Goal: Transaction & Acquisition: Purchase product/service

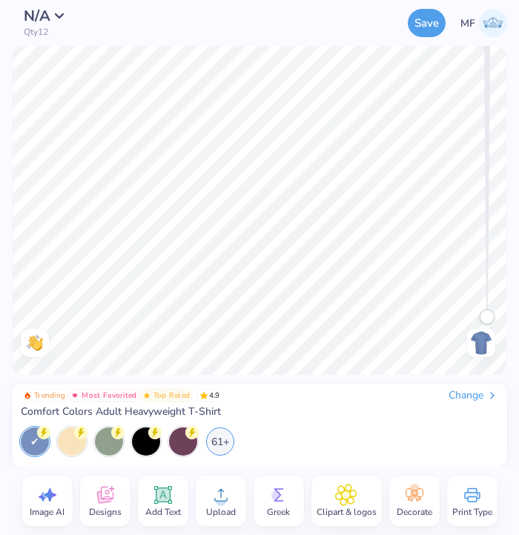
click at [463, 394] on div "Change" at bounding box center [474, 395] width 50 height 13
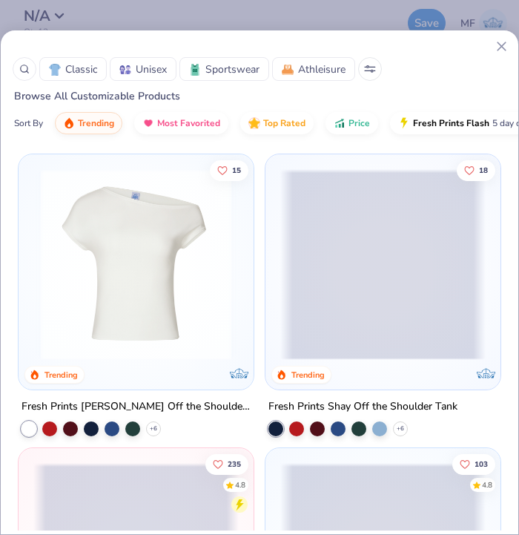
click at [303, 66] on span "Athleisure" at bounding box center [321, 70] width 47 height 16
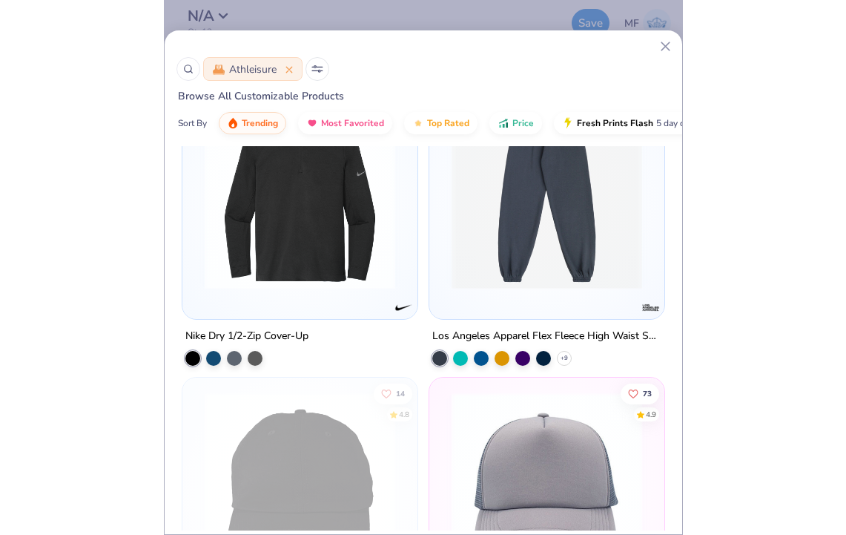
scroll to position [1588, 0]
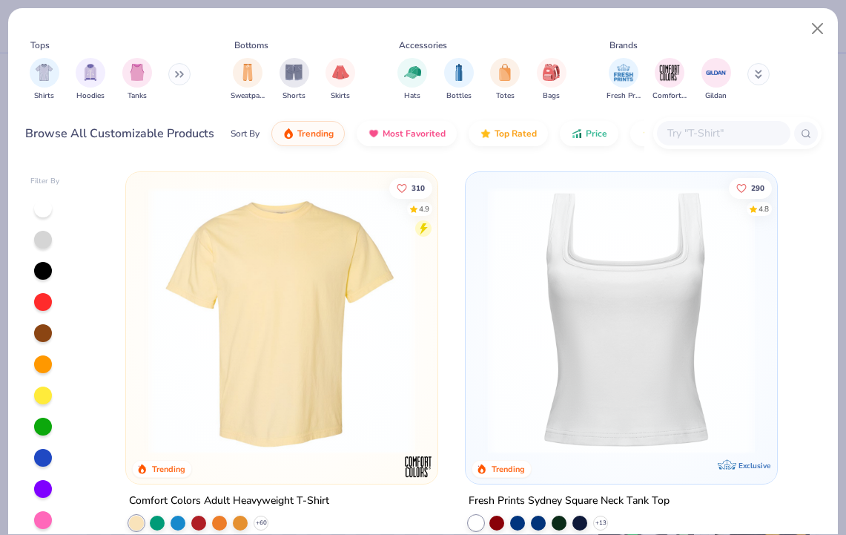
click at [518, 67] on button at bounding box center [758, 74] width 22 height 22
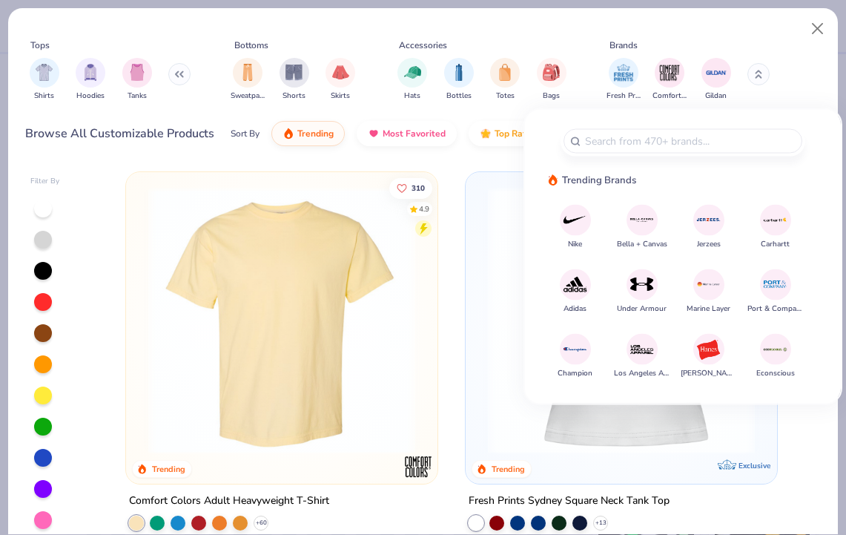
click at [179, 74] on icon at bounding box center [179, 73] width 9 height 7
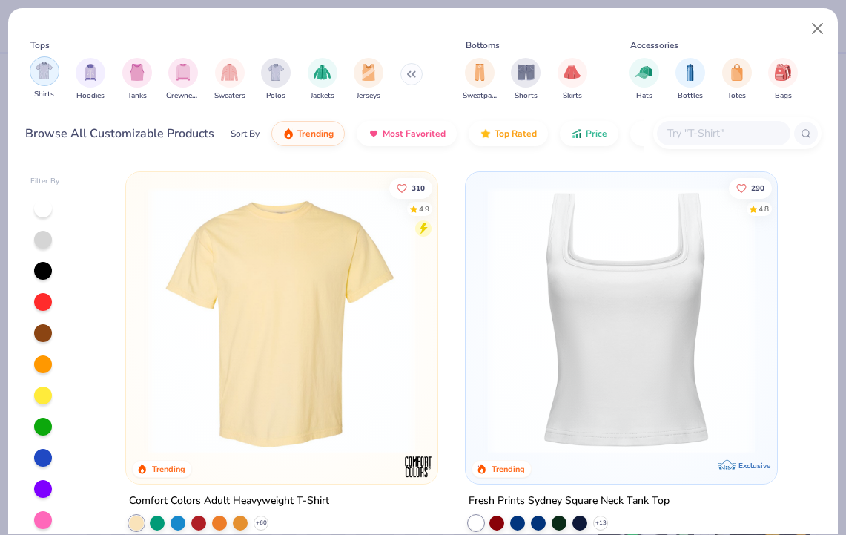
click at [38, 79] on img "filter for Shirts" at bounding box center [44, 70] width 17 height 17
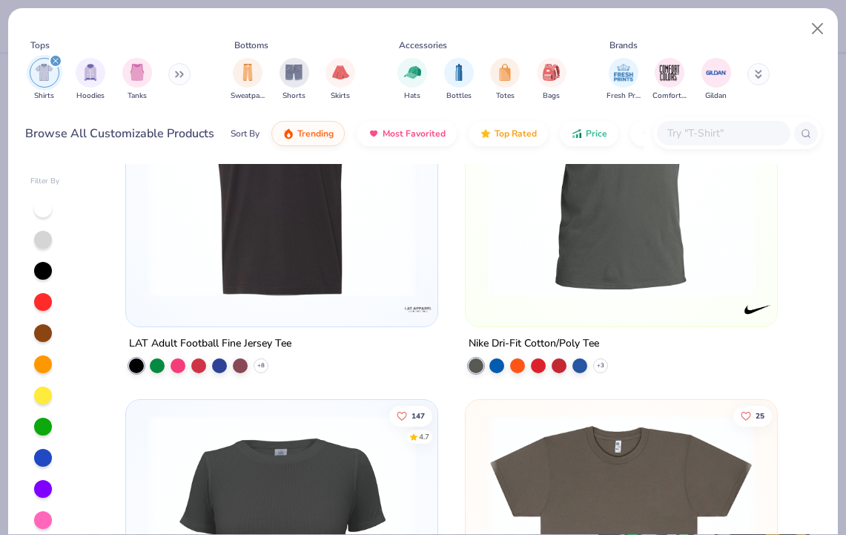
scroll to position [926, 0]
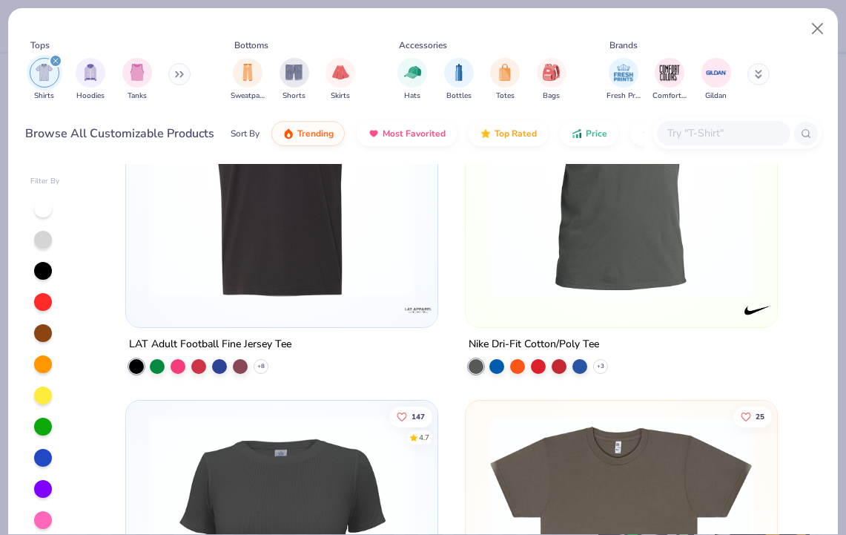
click at [518, 307] on div at bounding box center [621, 167] width 297 height 289
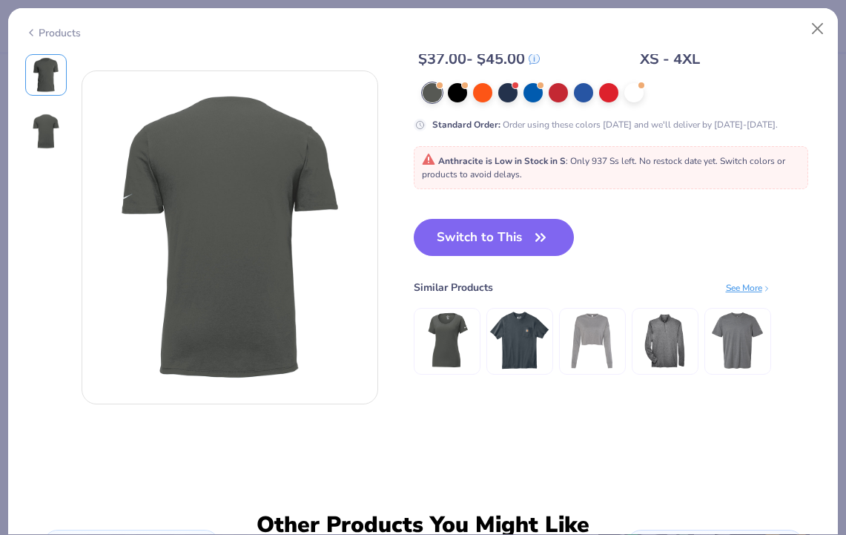
scroll to position [458, 0]
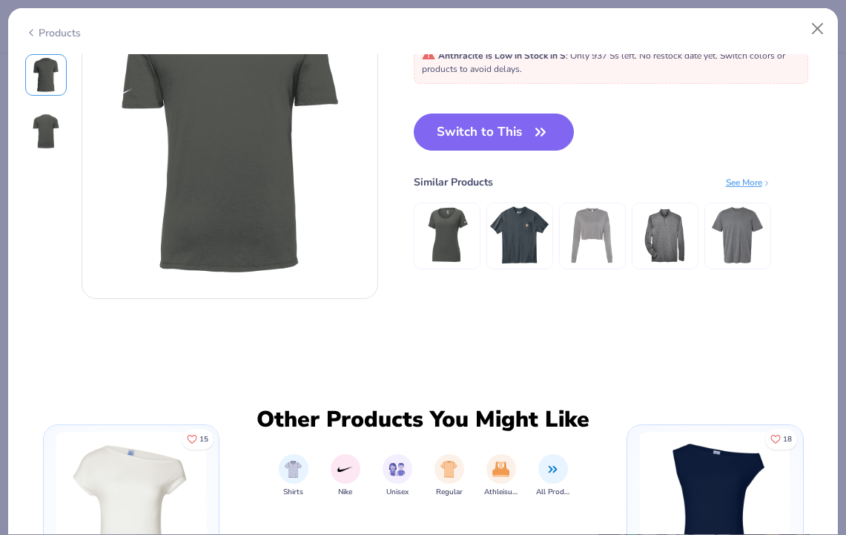
click at [518, 229] on img at bounding box center [737, 235] width 60 height 60
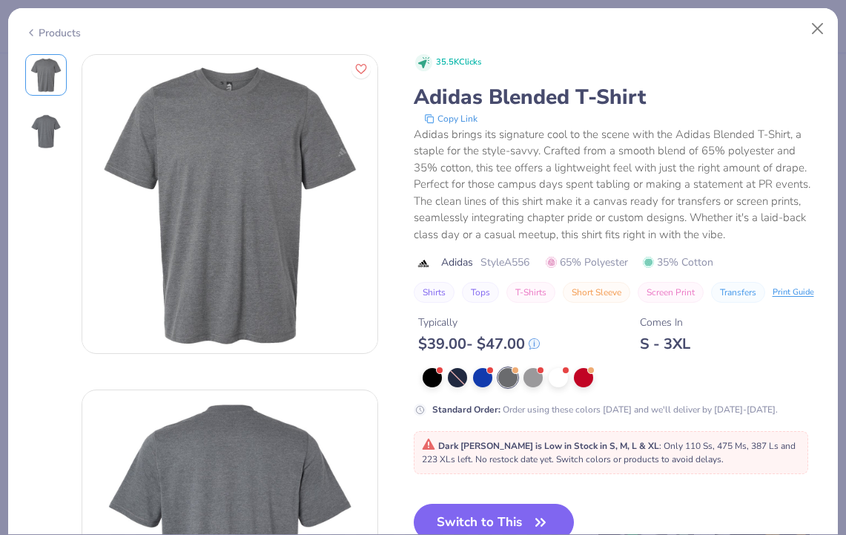
click at [39, 36] on div "Products" at bounding box center [53, 33] width 56 height 16
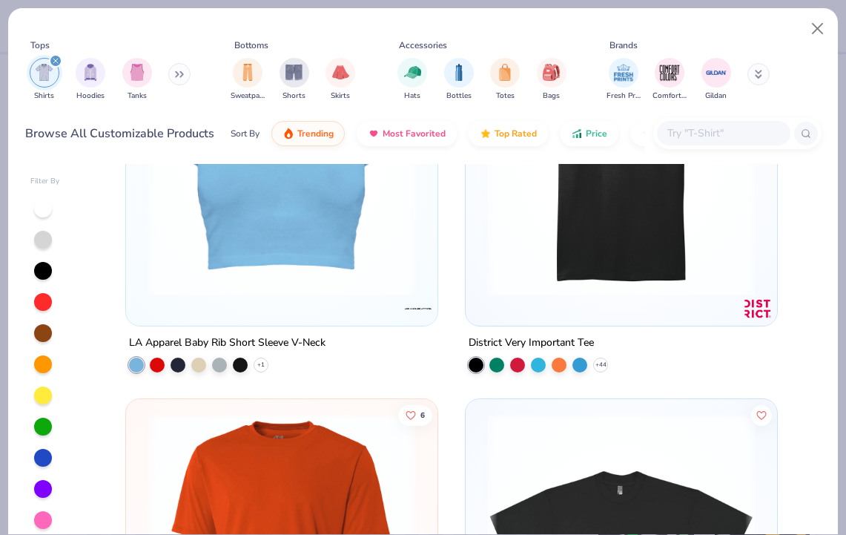
scroll to position [1698, 0]
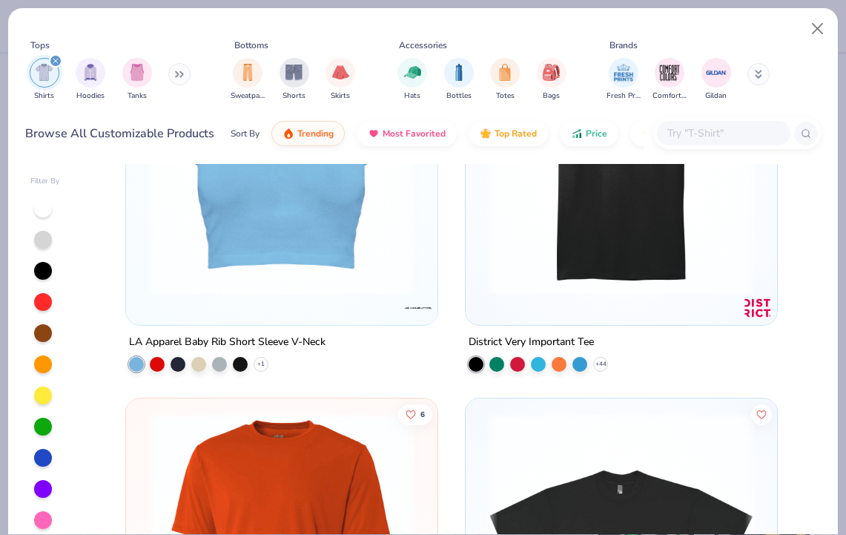
click at [518, 240] on img at bounding box center [621, 161] width 282 height 267
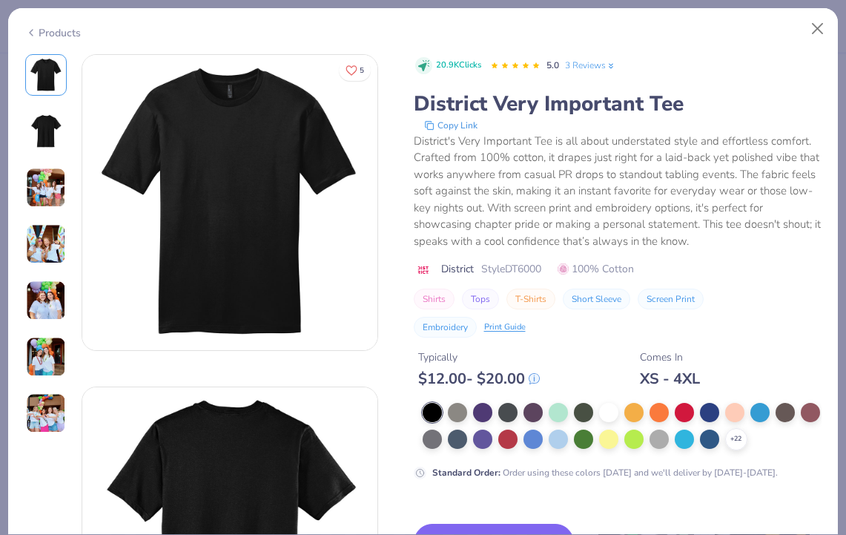
click at [40, 27] on div "Products" at bounding box center [53, 33] width 56 height 16
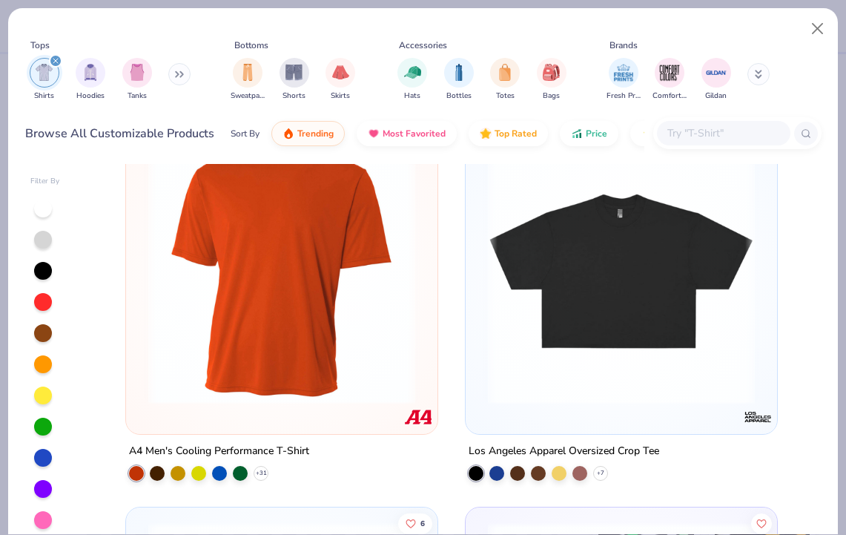
scroll to position [2074, 0]
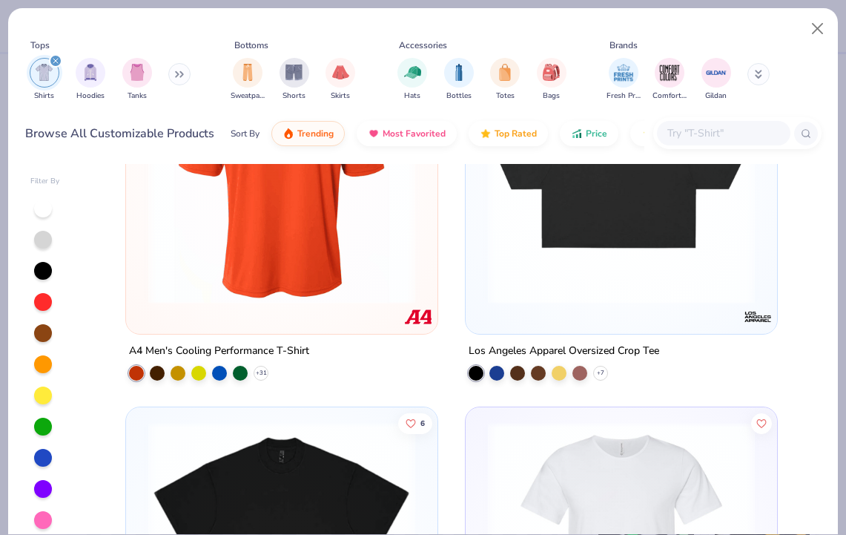
click at [141, 235] on img at bounding box center [0, 170] width 282 height 267
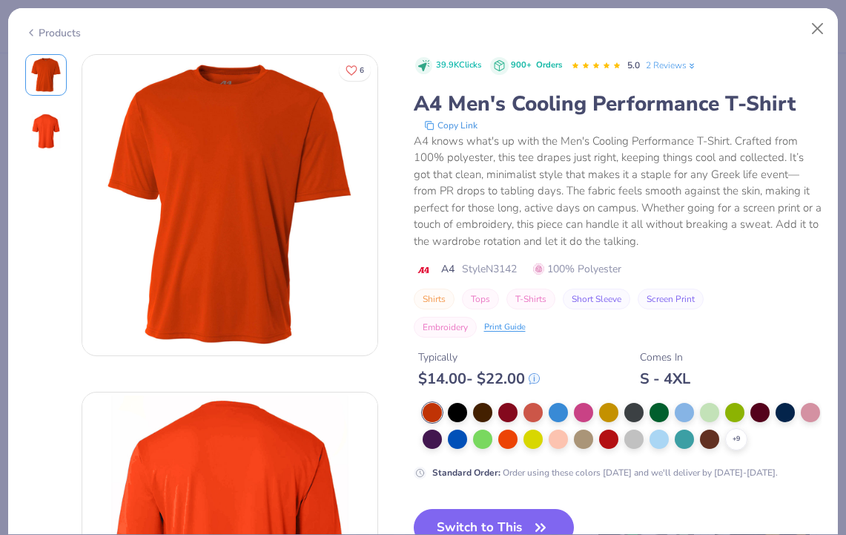
click at [38, 29] on div "Products" at bounding box center [53, 33] width 56 height 16
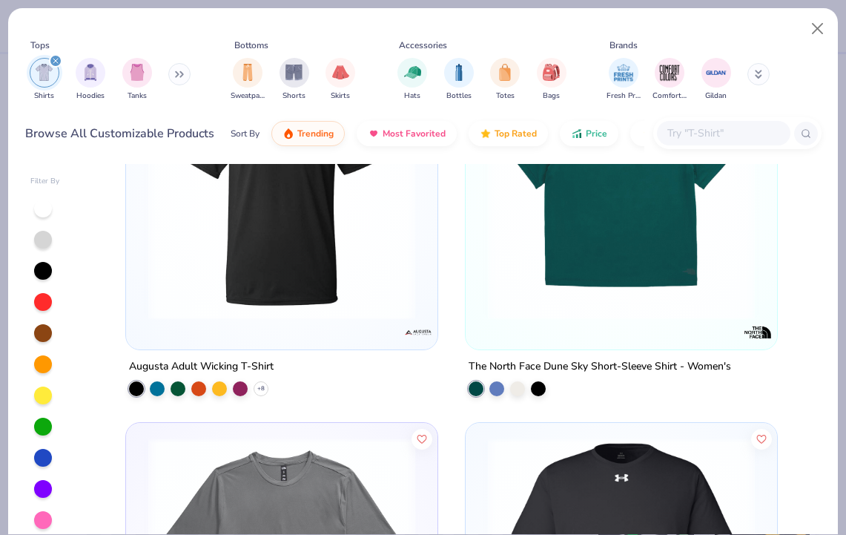
scroll to position [3984, 0]
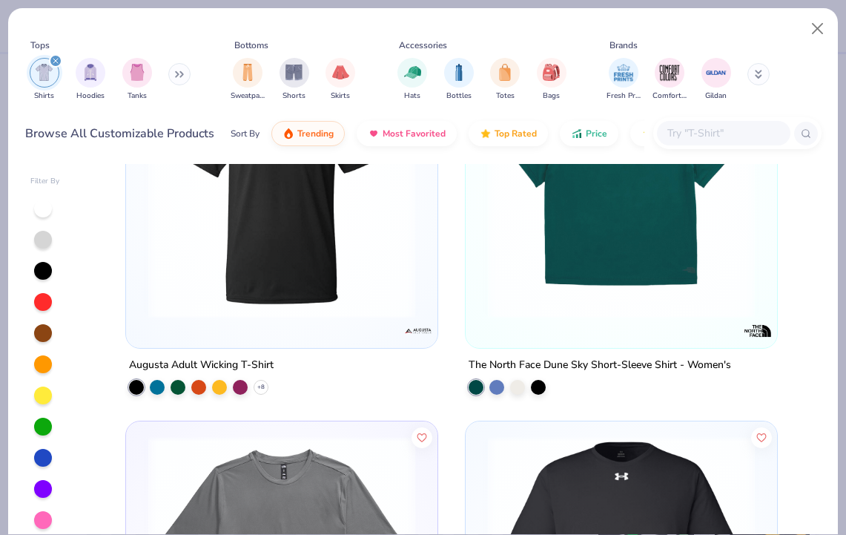
click at [327, 257] on img at bounding box center [282, 184] width 282 height 267
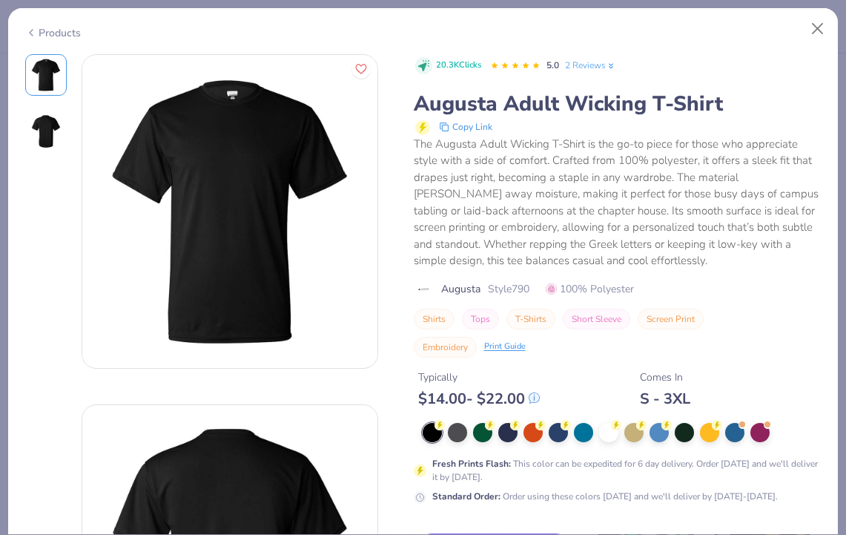
click at [33, 32] on icon at bounding box center [31, 33] width 12 height 18
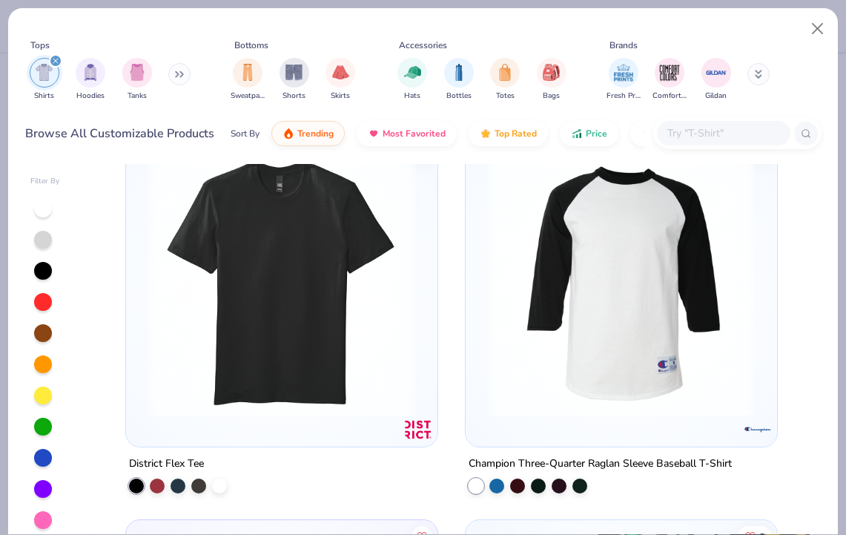
scroll to position [8120, 0]
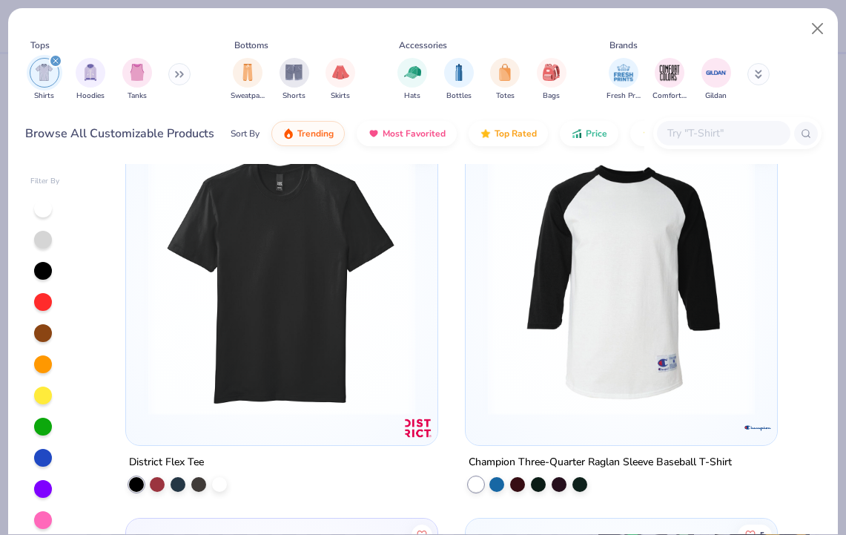
click at [331, 296] on img at bounding box center [282, 281] width 282 height 267
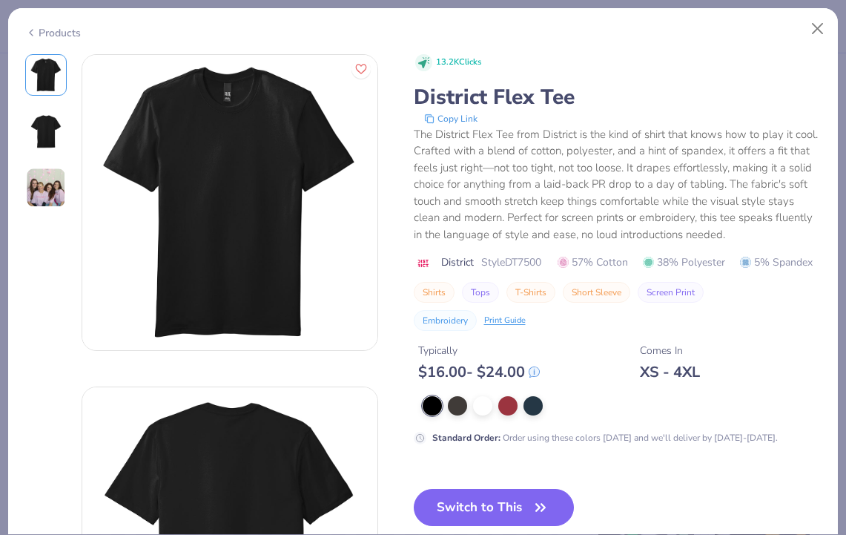
click at [33, 33] on icon at bounding box center [31, 33] width 12 height 18
